Goal: Transaction & Acquisition: Download file/media

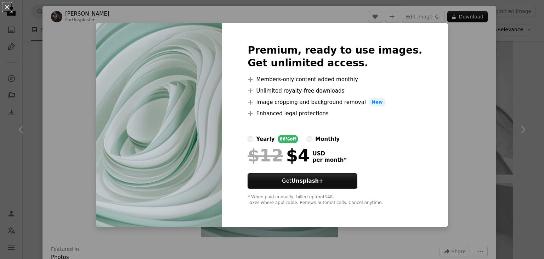
scroll to position [17, 0]
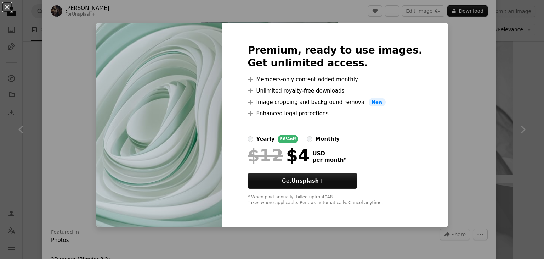
click at [471, 60] on div "An X shape Premium, ready to use images. Get unlimited access. A plus sign Memb…" at bounding box center [272, 129] width 544 height 259
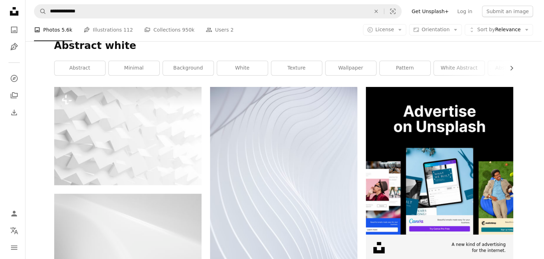
scroll to position [92, 0]
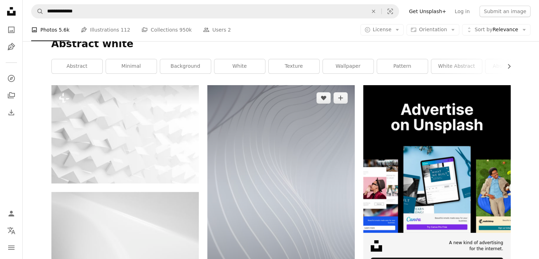
click at [264, 187] on img at bounding box center [280, 195] width 147 height 221
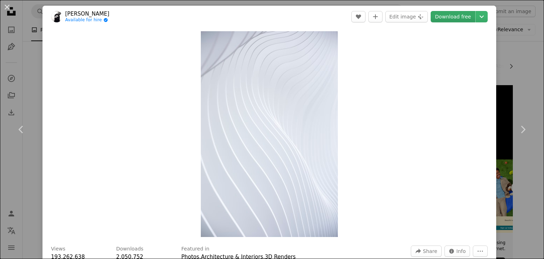
click at [455, 16] on link "Download free" at bounding box center [453, 16] width 45 height 11
